Goal: Transaction & Acquisition: Subscribe to service/newsletter

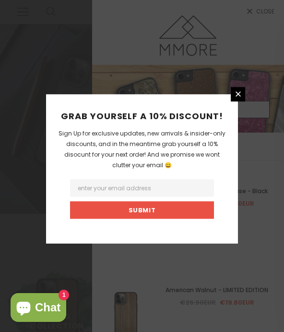
click at [186, 197] on input "Email Address" at bounding box center [142, 187] width 144 height 17
type input "[EMAIL_ADDRESS][DOMAIN_NAME]"
click at [142, 219] on input "Submit" at bounding box center [142, 209] width 144 height 17
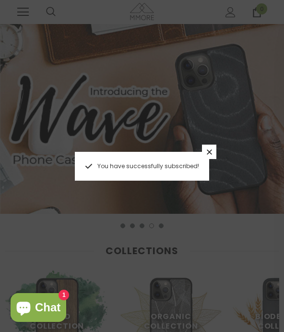
click at [212, 157] on link at bounding box center [209, 152] width 14 height 14
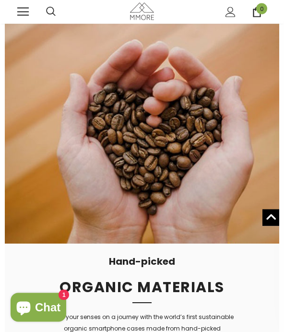
scroll to position [1827, 0]
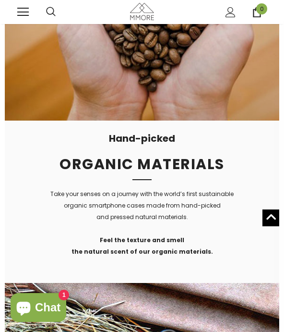
click at [23, 4] on div at bounding box center [31, 12] width 29 height 24
click at [24, 16] on link at bounding box center [23, 12] width 12 height 12
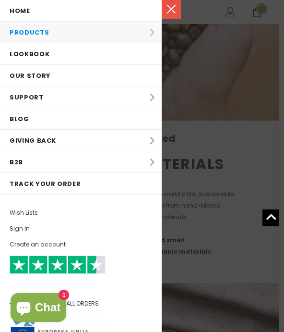
click at [142, 34] on li "Products Products All Products All Collections BUNDLES Organic Collection Wood …" at bounding box center [81, 33] width 162 height 22
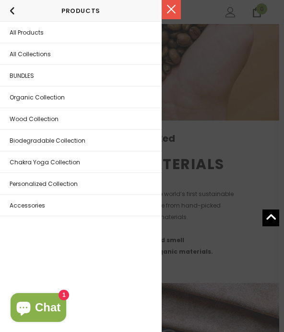
click at [93, 39] on link "All Products" at bounding box center [81, 32] width 162 height 21
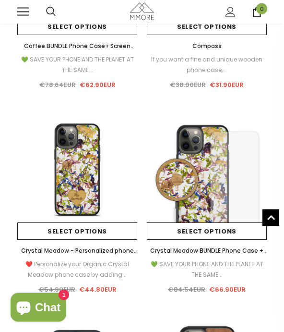
scroll to position [3653, 0]
